Goal: Information Seeking & Learning: Learn about a topic

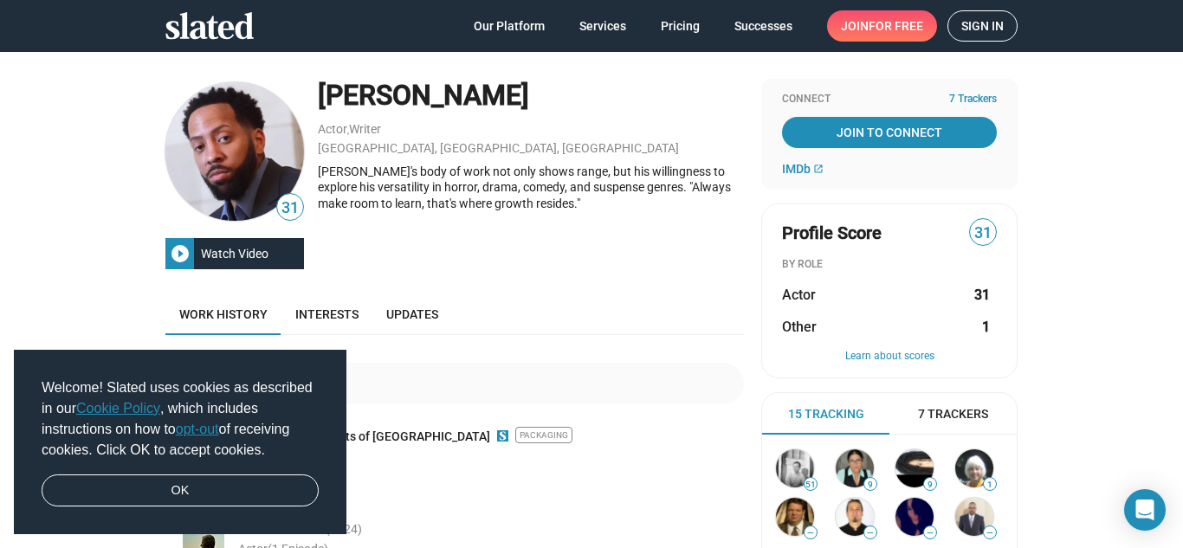
click at [982, 31] on span "Sign in" at bounding box center [983, 25] width 42 height 29
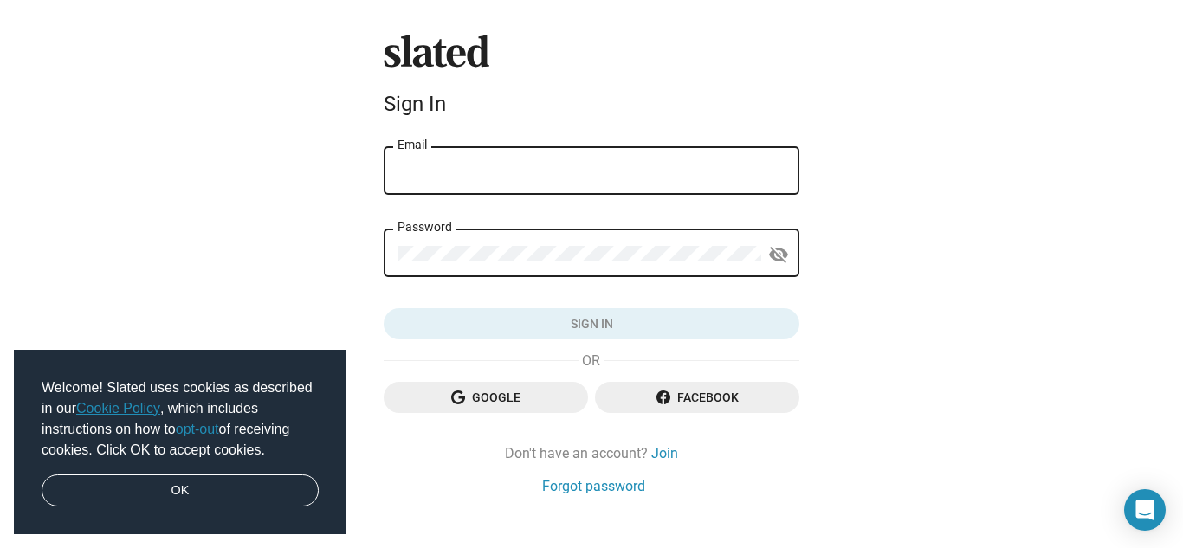
type input "[EMAIL_ADDRESS][DOMAIN_NAME]"
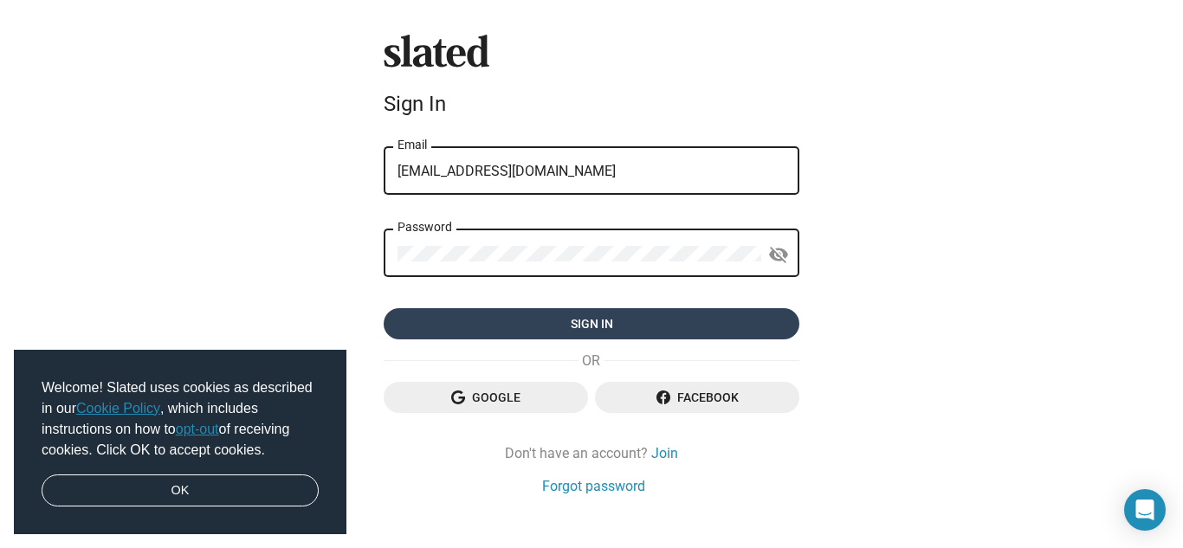
click at [587, 316] on span "Sign in" at bounding box center [592, 323] width 388 height 31
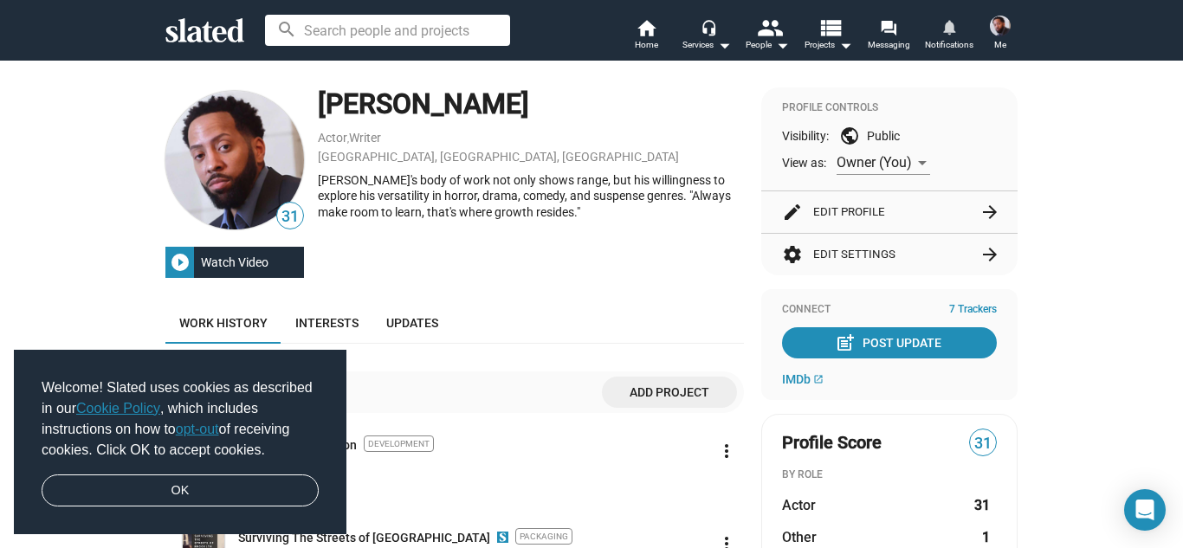
click at [948, 37] on span "Notifications" at bounding box center [949, 45] width 49 height 21
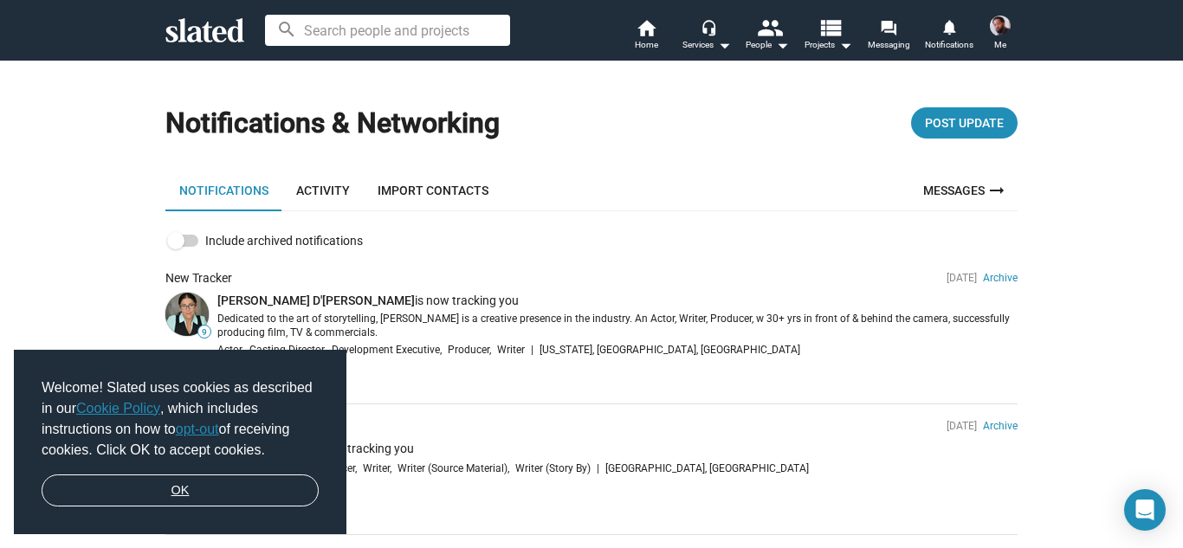
click at [148, 489] on link "OK" at bounding box center [180, 491] width 277 height 33
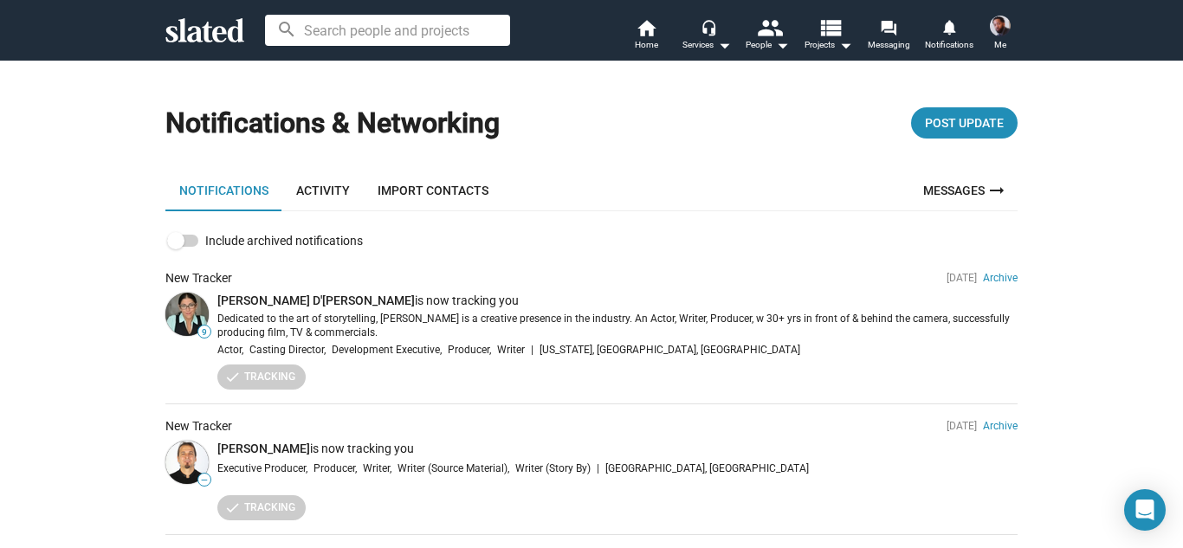
click at [333, 191] on link "Activity" at bounding box center [322, 191] width 81 height 42
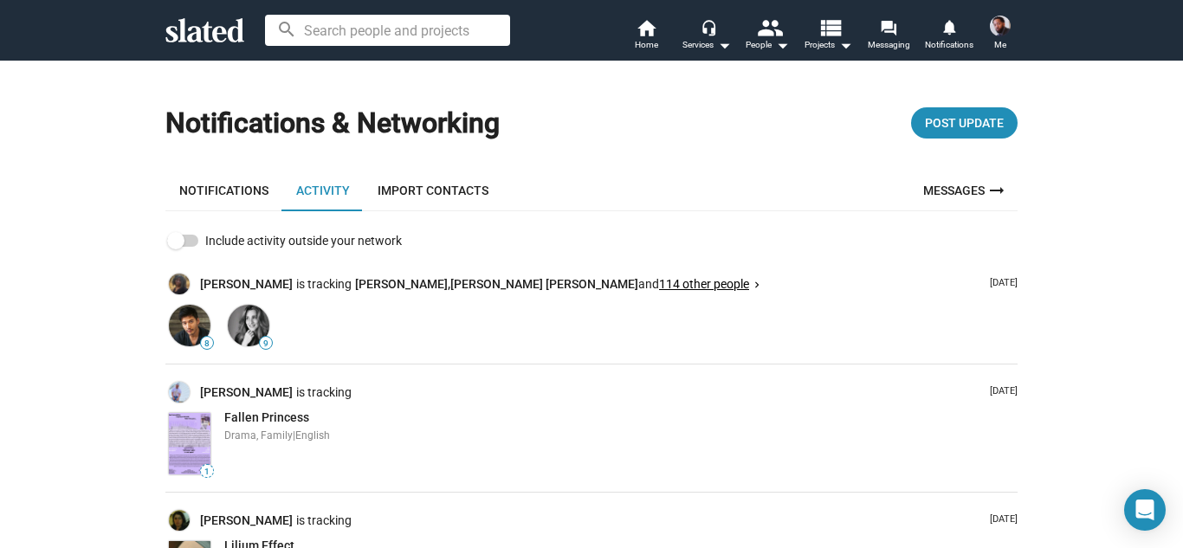
click at [659, 290] on button "114 other people keyboard_arrow_right" at bounding box center [710, 284] width 102 height 16
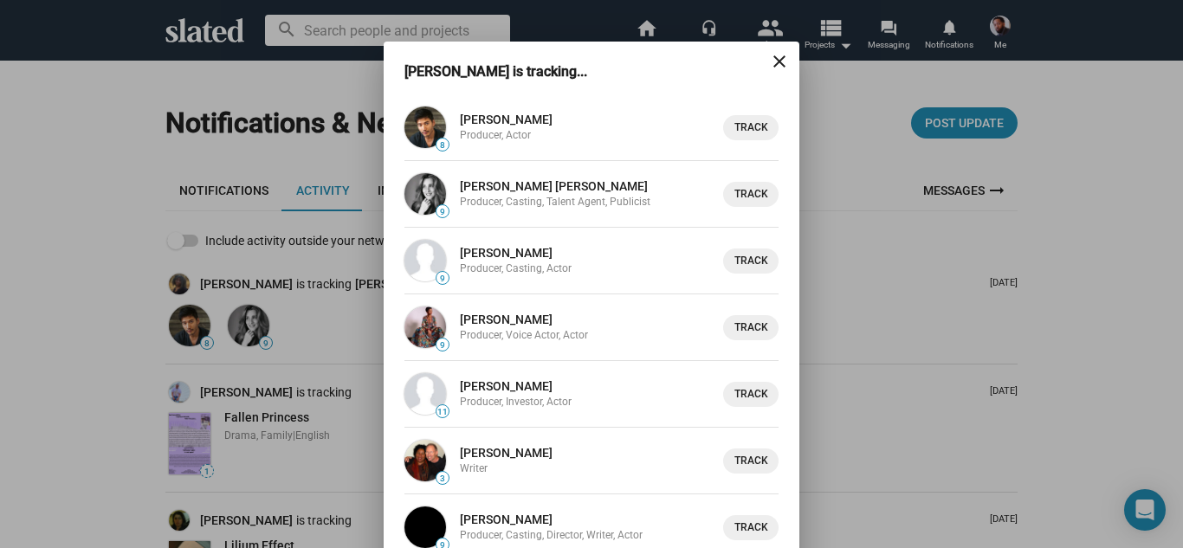
click at [232, 283] on div "Sylvia is tracking... close 8 Kevin Kreider Producer, Actor Track 9 Caroline Pe…" at bounding box center [591, 274] width 1183 height 548
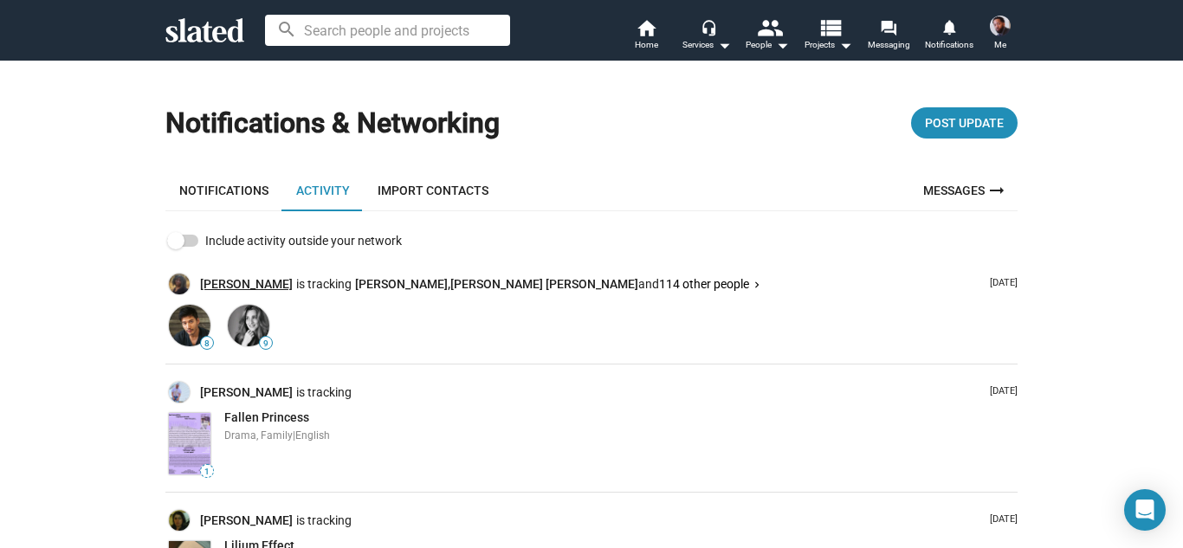
click at [232, 283] on link "[PERSON_NAME]" at bounding box center [248, 284] width 96 height 16
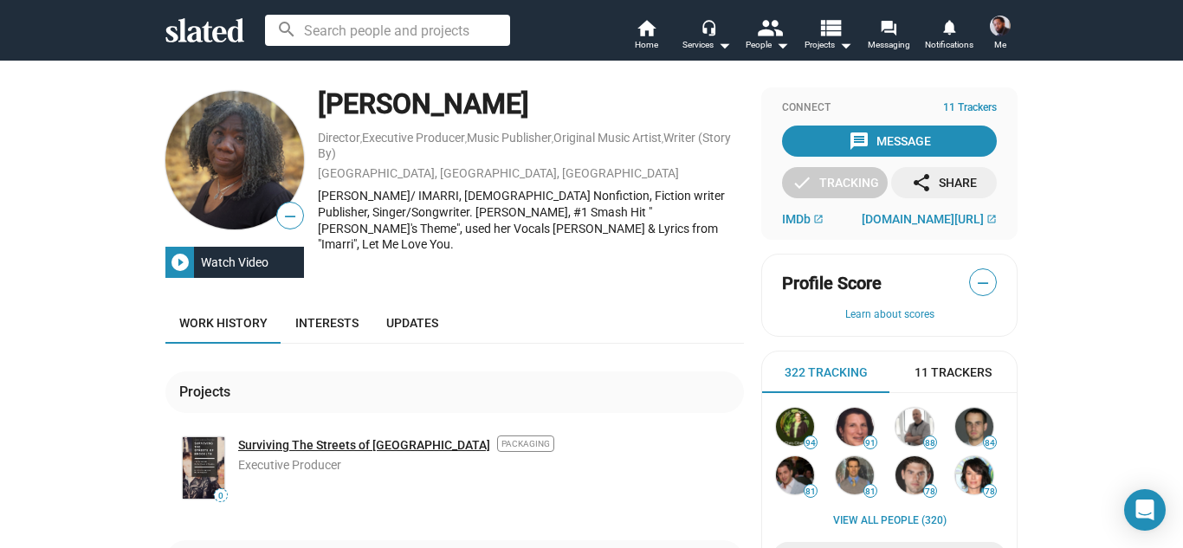
click at [326, 448] on link "Surviving The Streets of [GEOGRAPHIC_DATA]" at bounding box center [364, 446] width 252 height 16
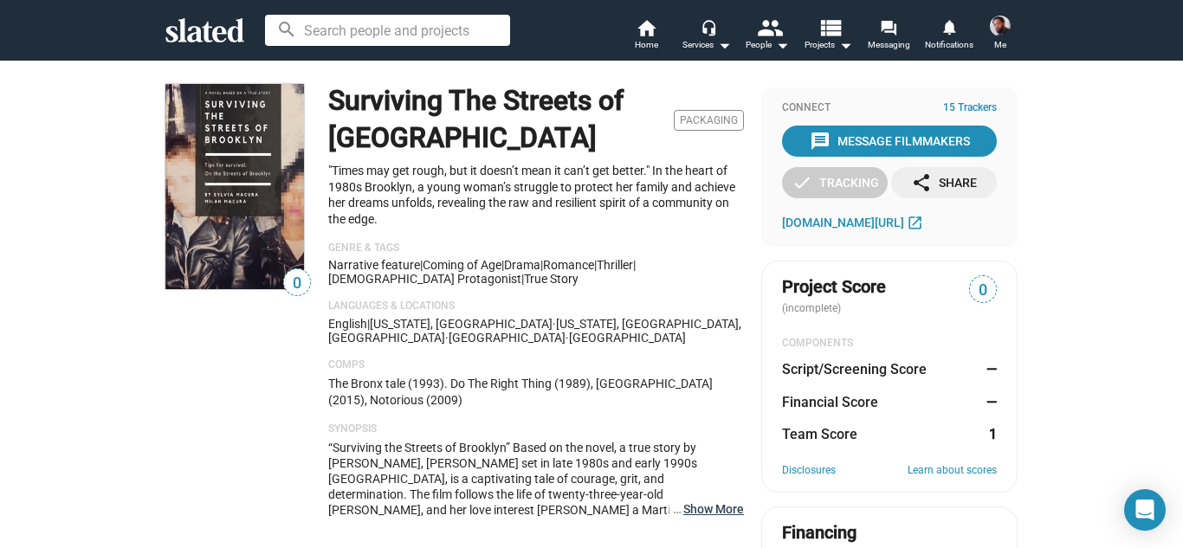
click at [729, 502] on button "… Show More" at bounding box center [714, 510] width 61 height 16
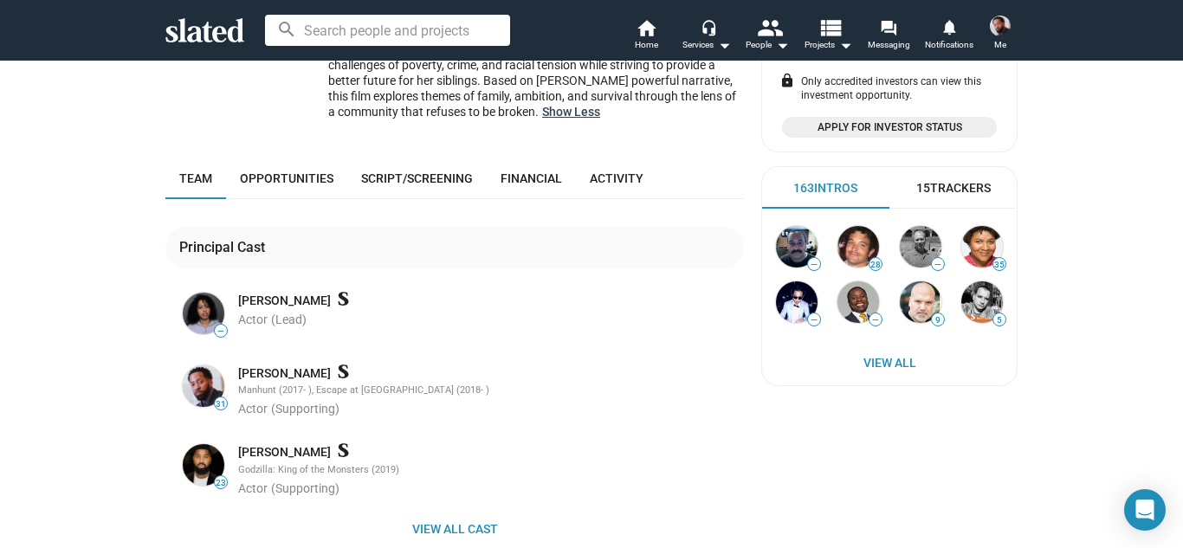
scroll to position [589, 0]
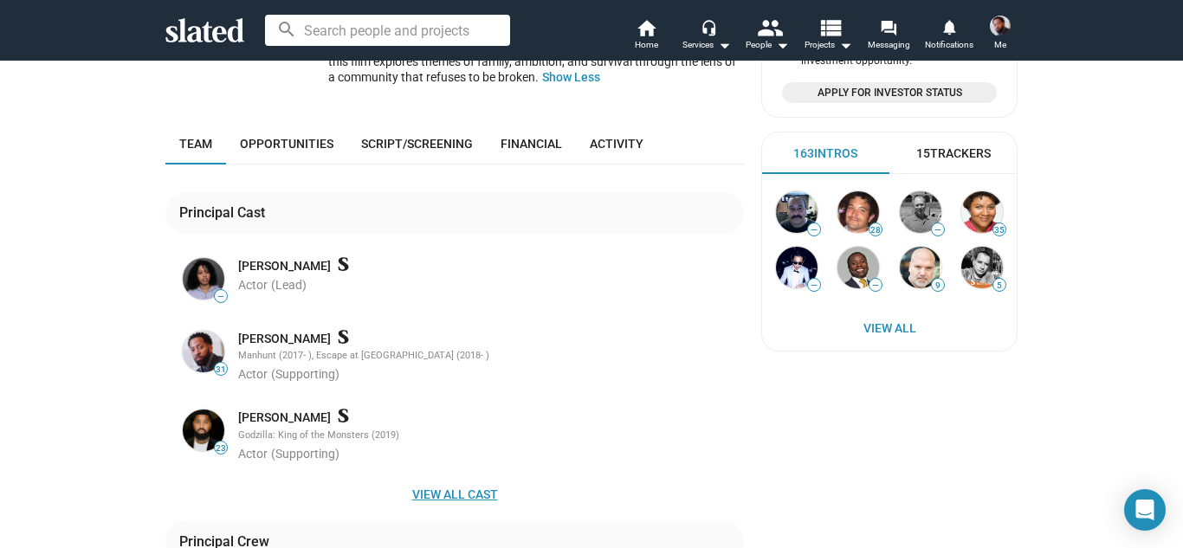
click at [474, 479] on span "View all cast" at bounding box center [454, 494] width 551 height 31
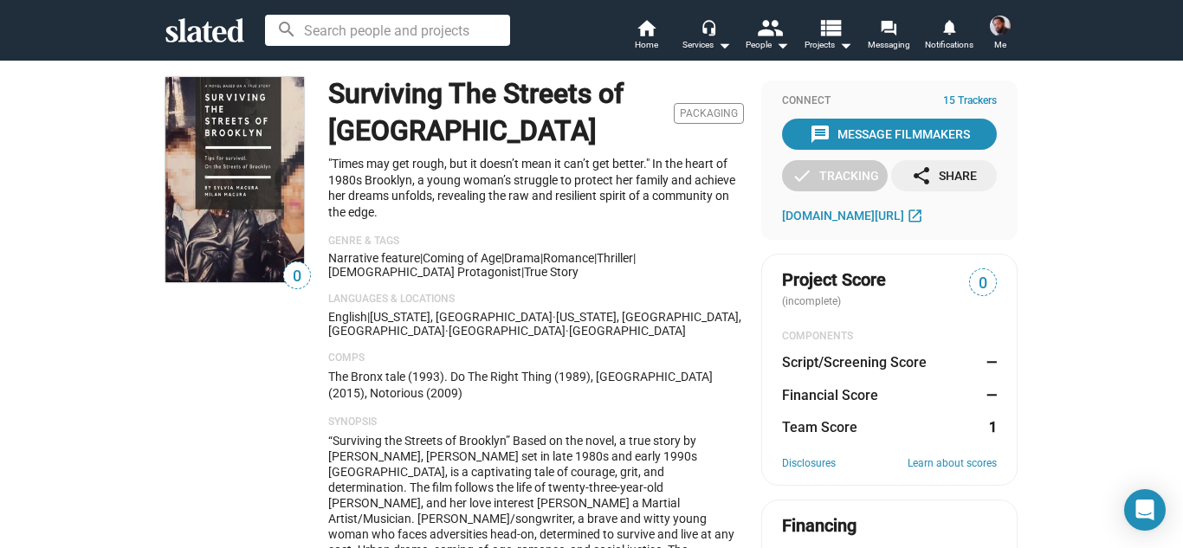
scroll to position [0, 0]
